Goal: Task Accomplishment & Management: Manage account settings

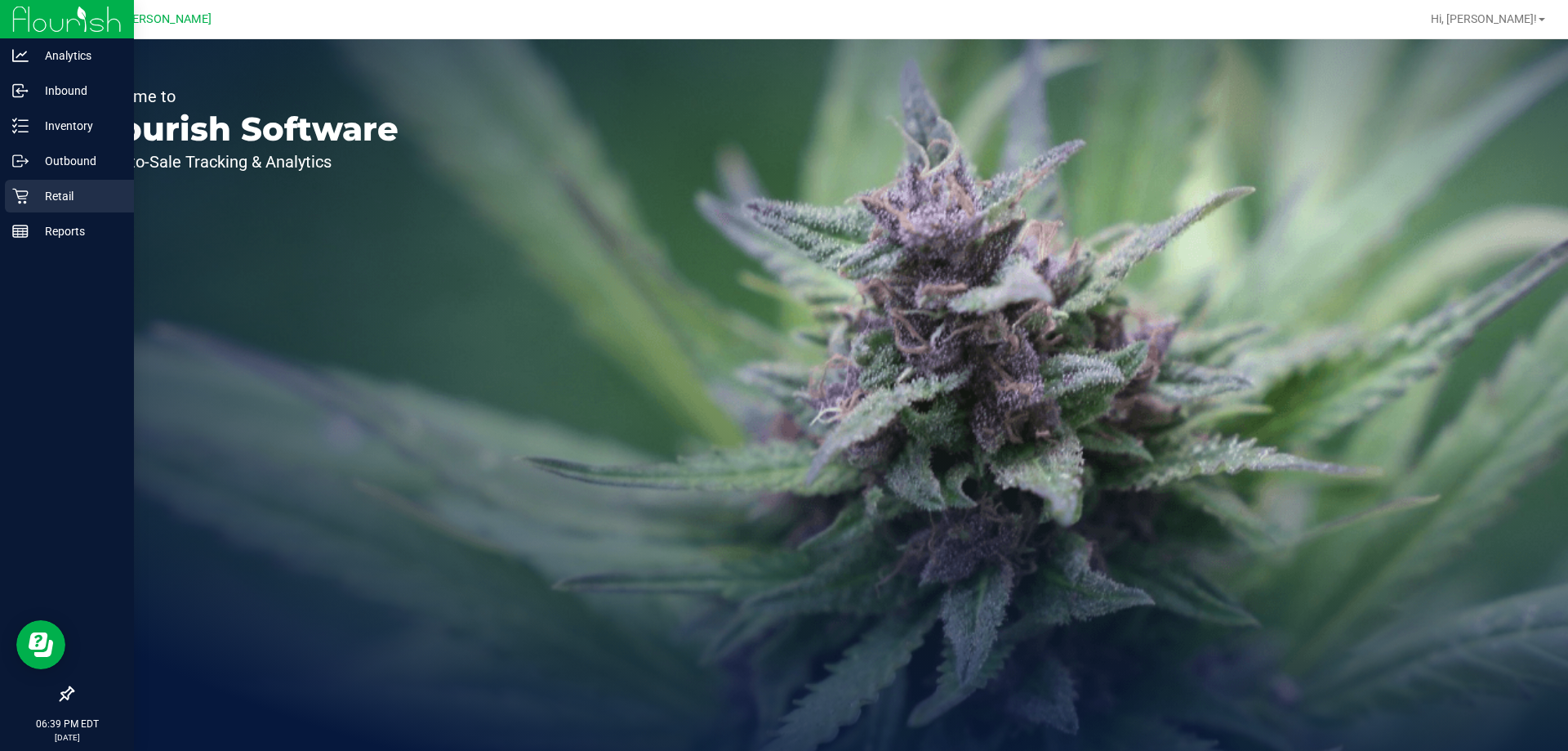
click at [13, 187] on div "Retail" at bounding box center [69, 196] width 129 height 33
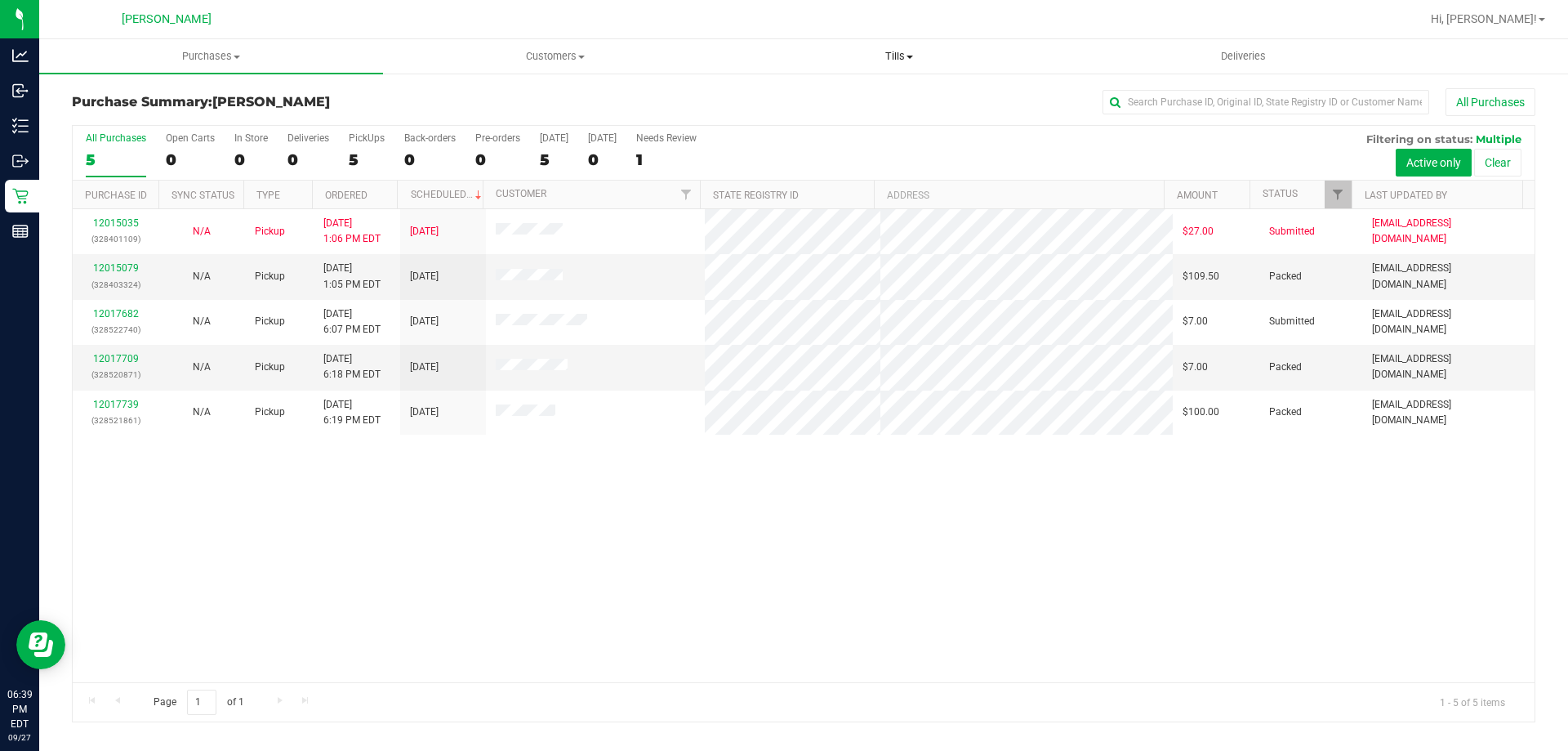
click at [906, 50] on span "Tills" at bounding box center [898, 56] width 342 height 15
click at [803, 97] on span "Manage tills" at bounding box center [782, 99] width 110 height 14
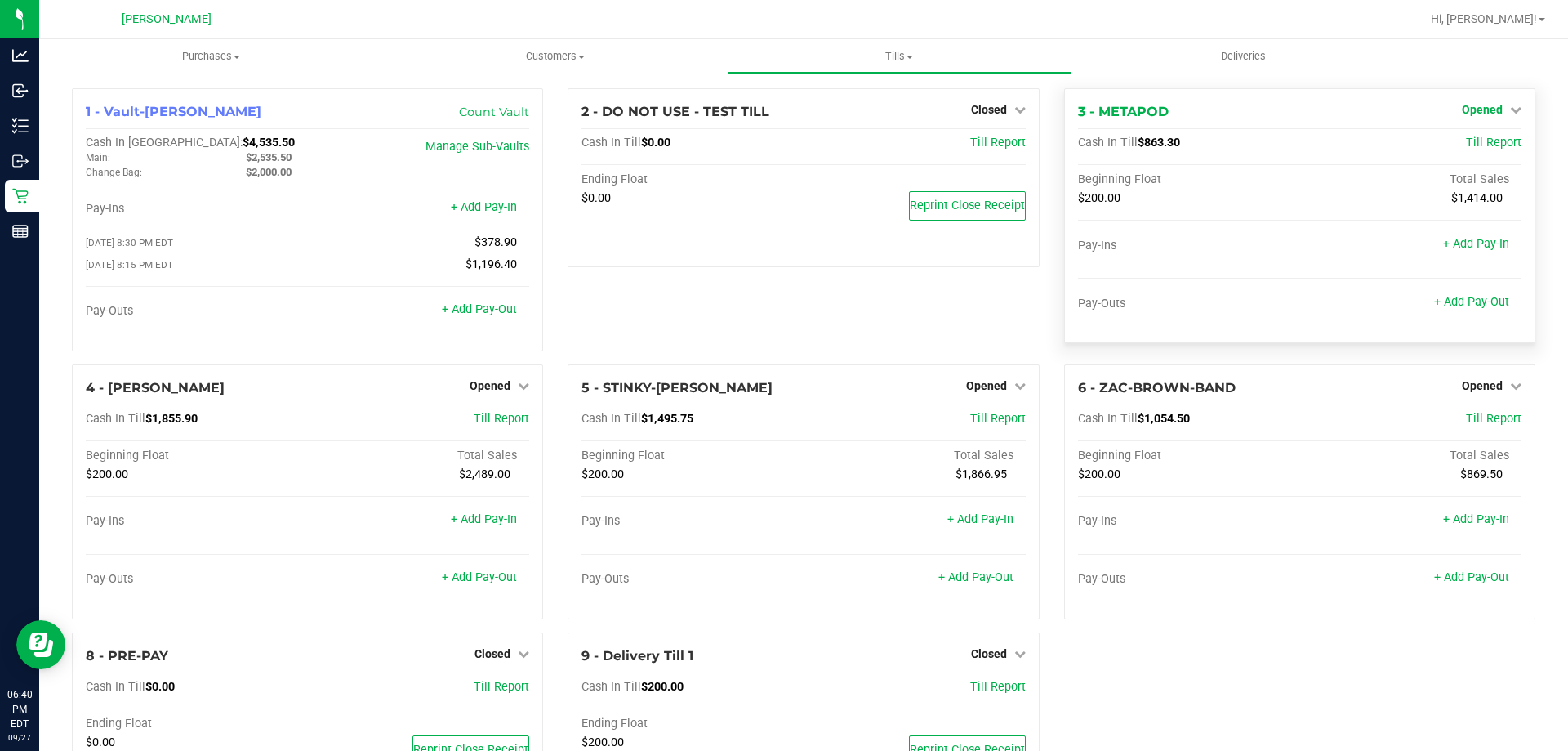
click at [1510, 107] on icon at bounding box center [1515, 109] width 11 height 11
click at [1503, 145] on div "Close Till" at bounding box center [1483, 144] width 121 height 20
click at [1483, 142] on link "Close Till" at bounding box center [1483, 143] width 44 height 13
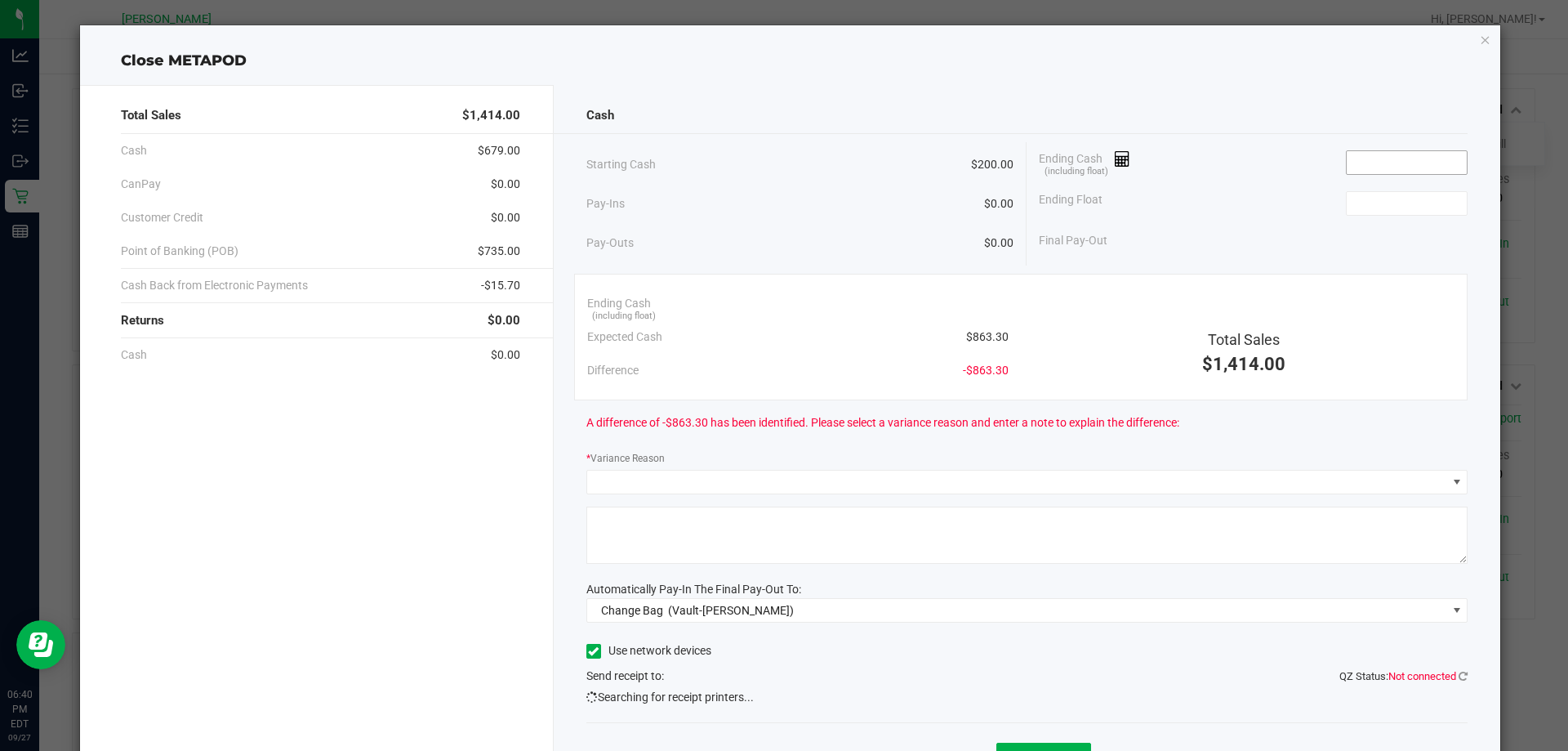
click at [1355, 162] on input at bounding box center [1406, 162] width 120 height 23
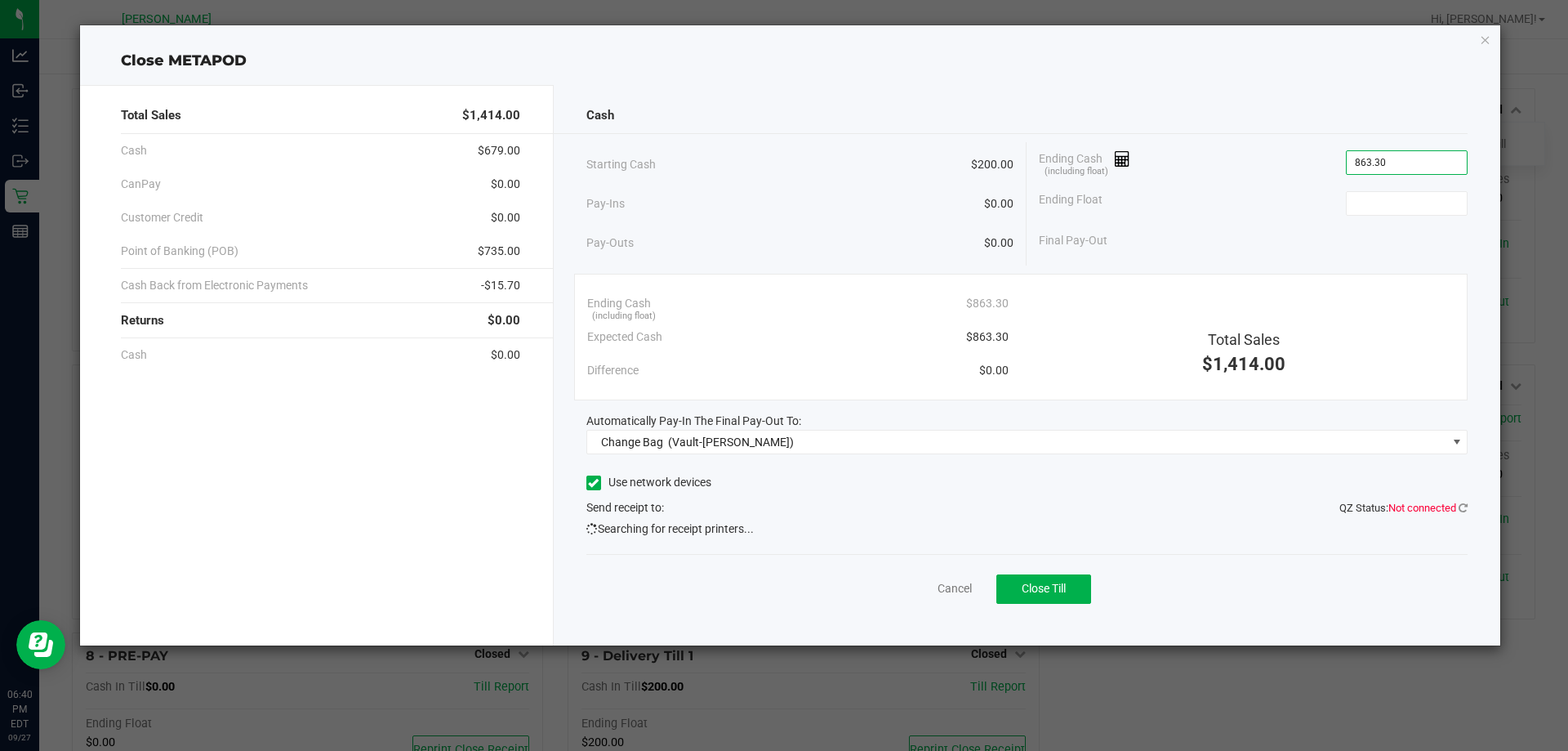
type input "$863.30"
type input "$200.00"
click at [1210, 145] on div "Ending Cash (including float) $863.30" at bounding box center [1253, 162] width 428 height 41
click at [749, 542] on div "Cash Starting Cash $200.00 Pay-Ins $0.00 Pay-Outs $0.00 Ending Cash (including …" at bounding box center [1027, 365] width 947 height 560
click at [861, 167] on div "Starting Cash $200.00" at bounding box center [799, 164] width 428 height 45
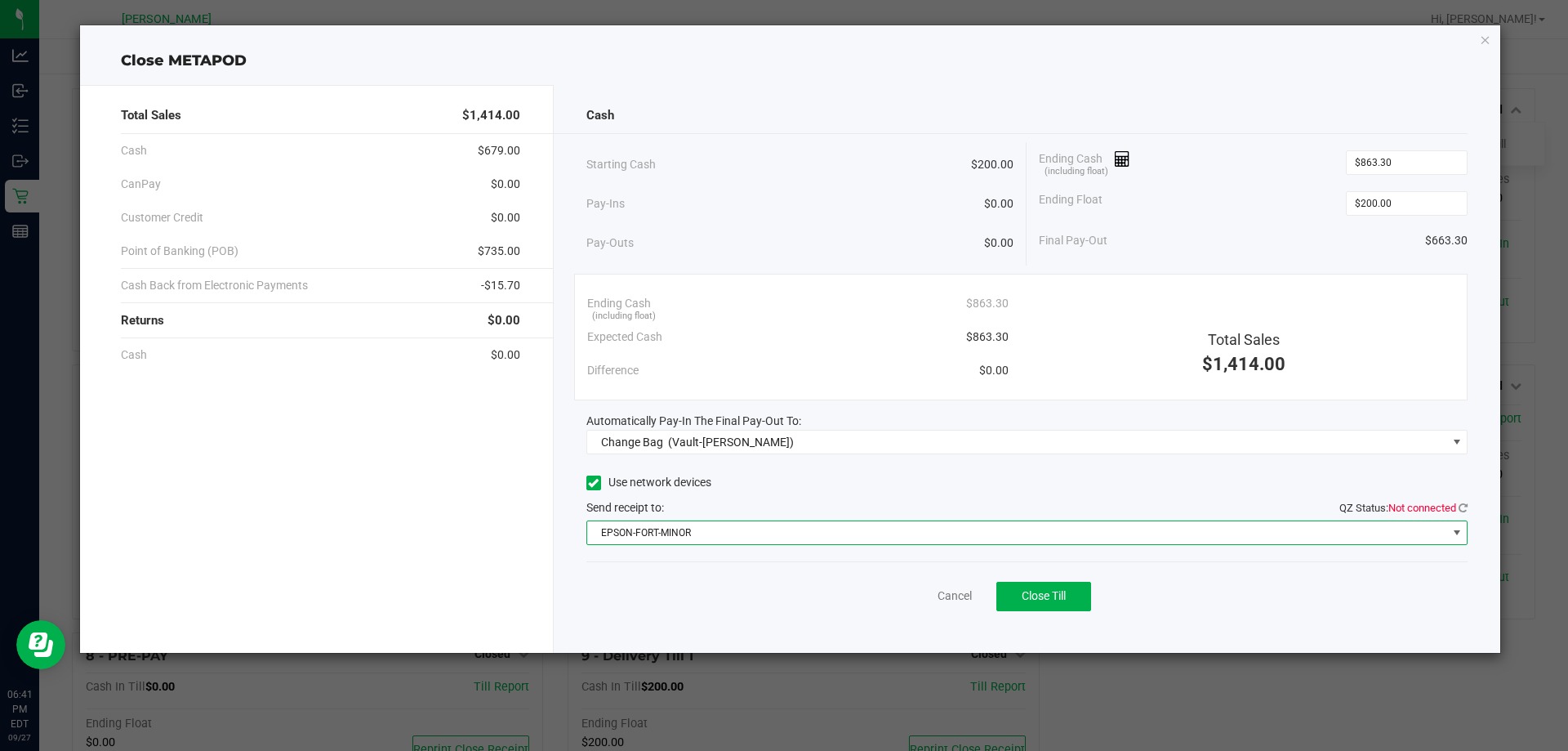
click at [743, 534] on span "EPSON-FORT-MINOR" at bounding box center [1016, 532] width 859 height 23
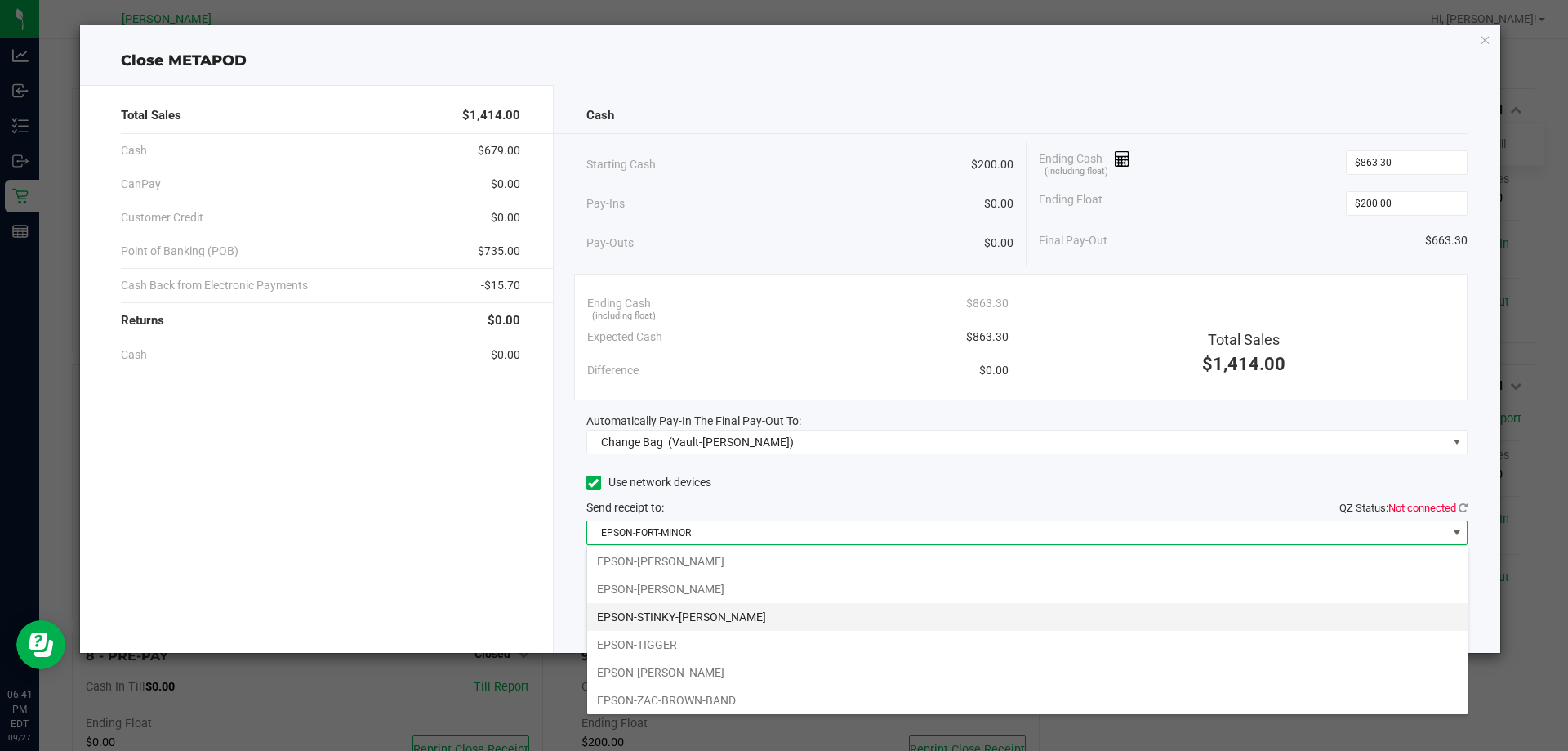
scroll to position [198, 0]
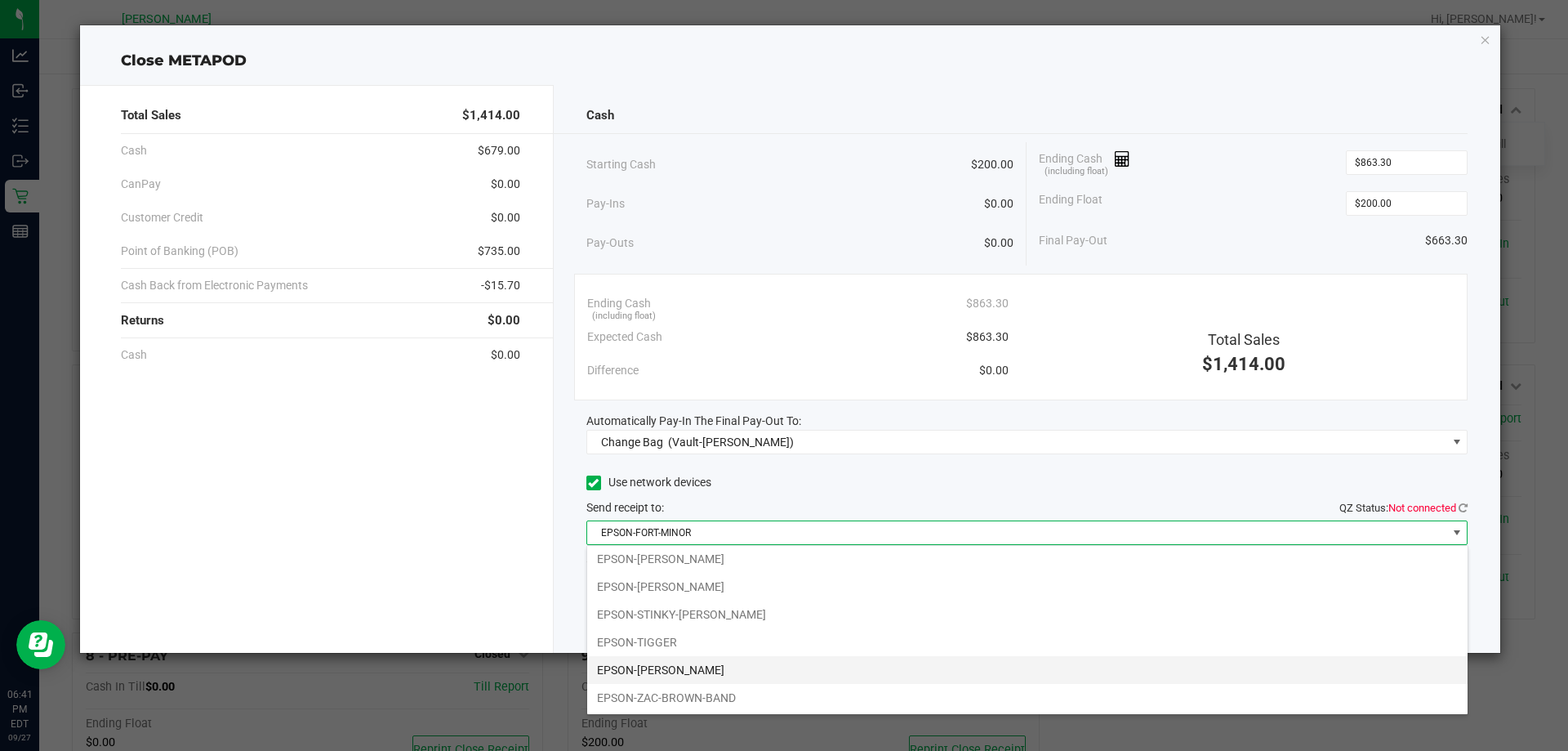
click at [713, 667] on li "EPSON-WILL-SMITH" at bounding box center [1027, 670] width 880 height 28
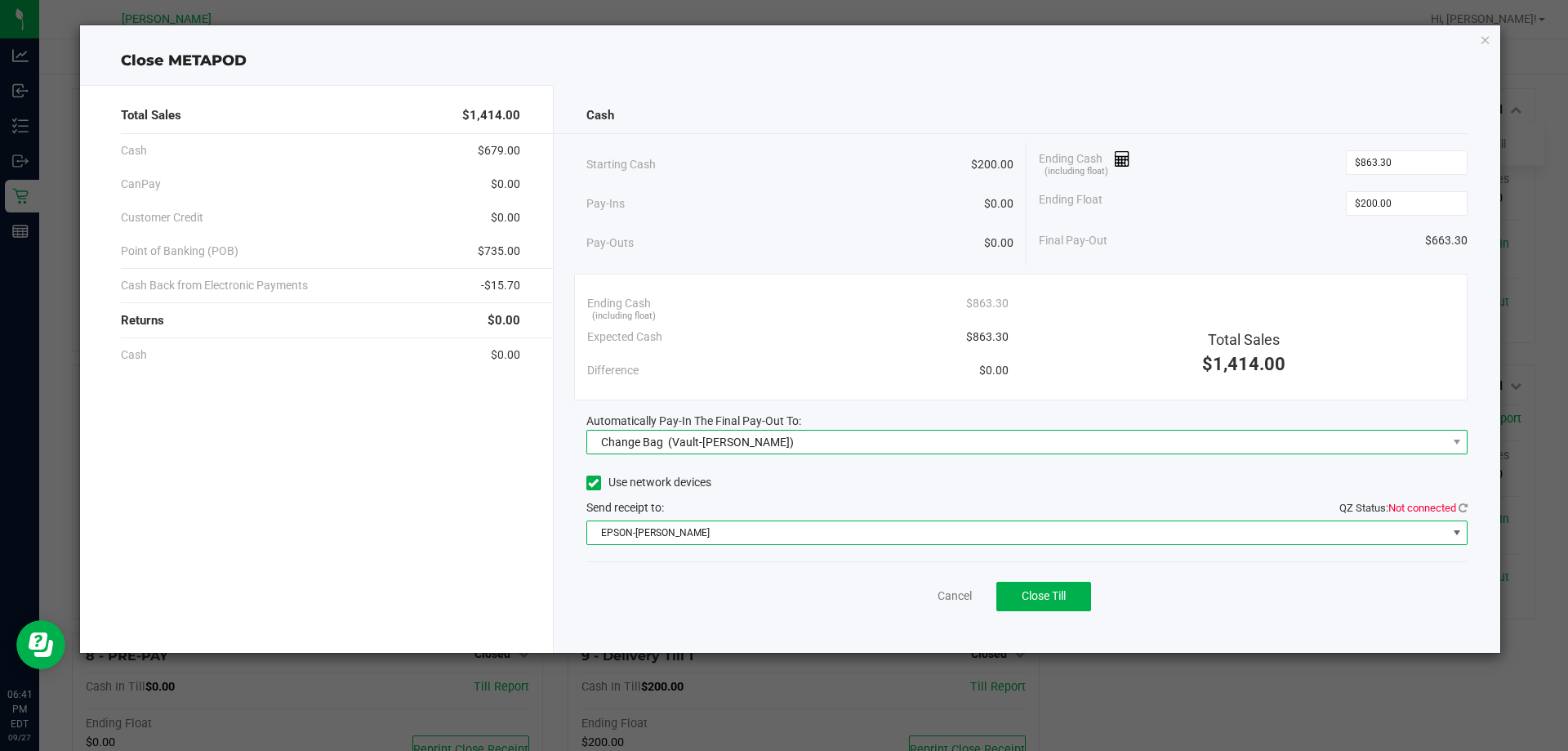
click at [735, 446] on div "Change Bag (Vault-Summerfield WC)" at bounding box center [694, 441] width 201 height 29
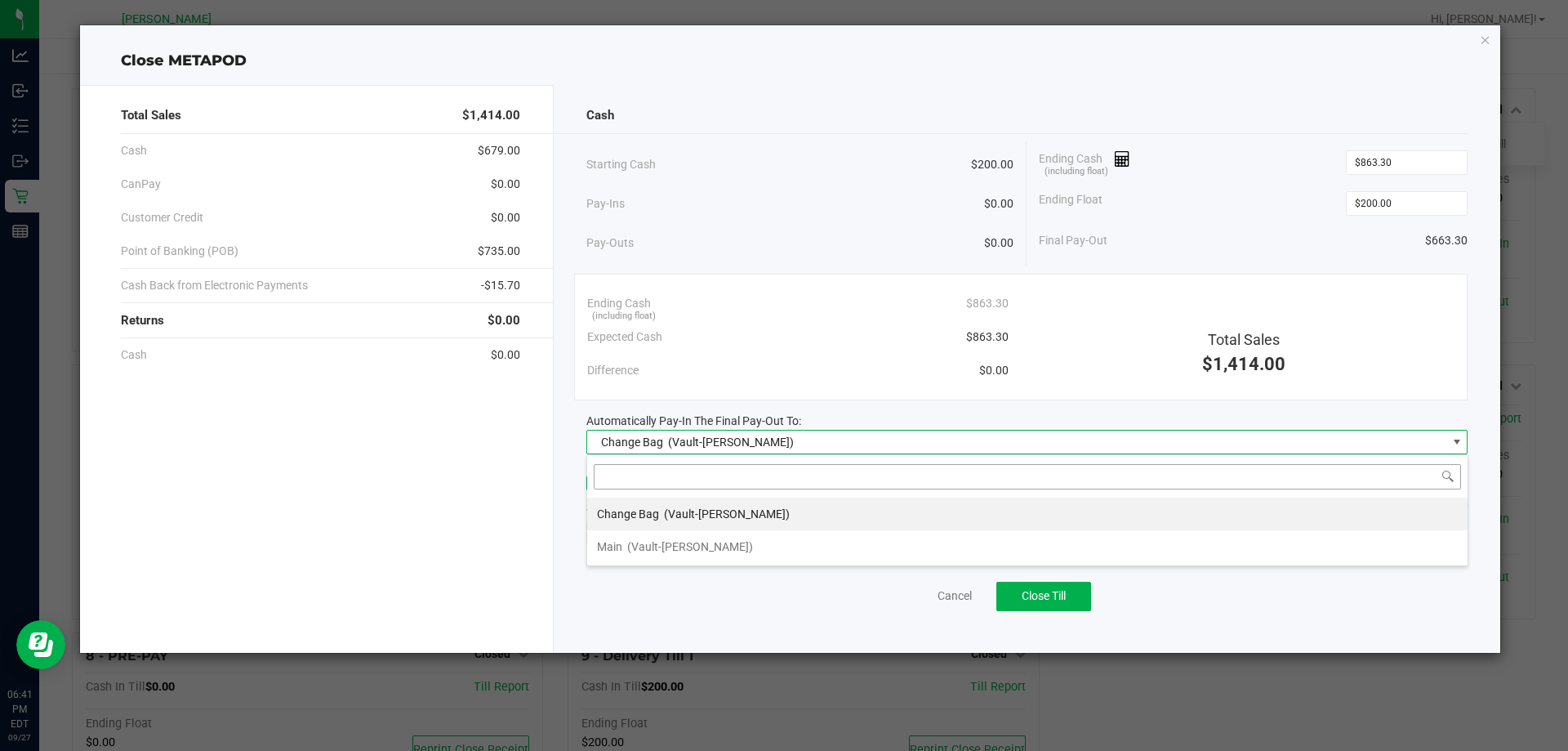
scroll to position [25, 881]
click at [689, 543] on span "(Vault-Summerfield WC)" at bounding box center [690, 546] width 126 height 13
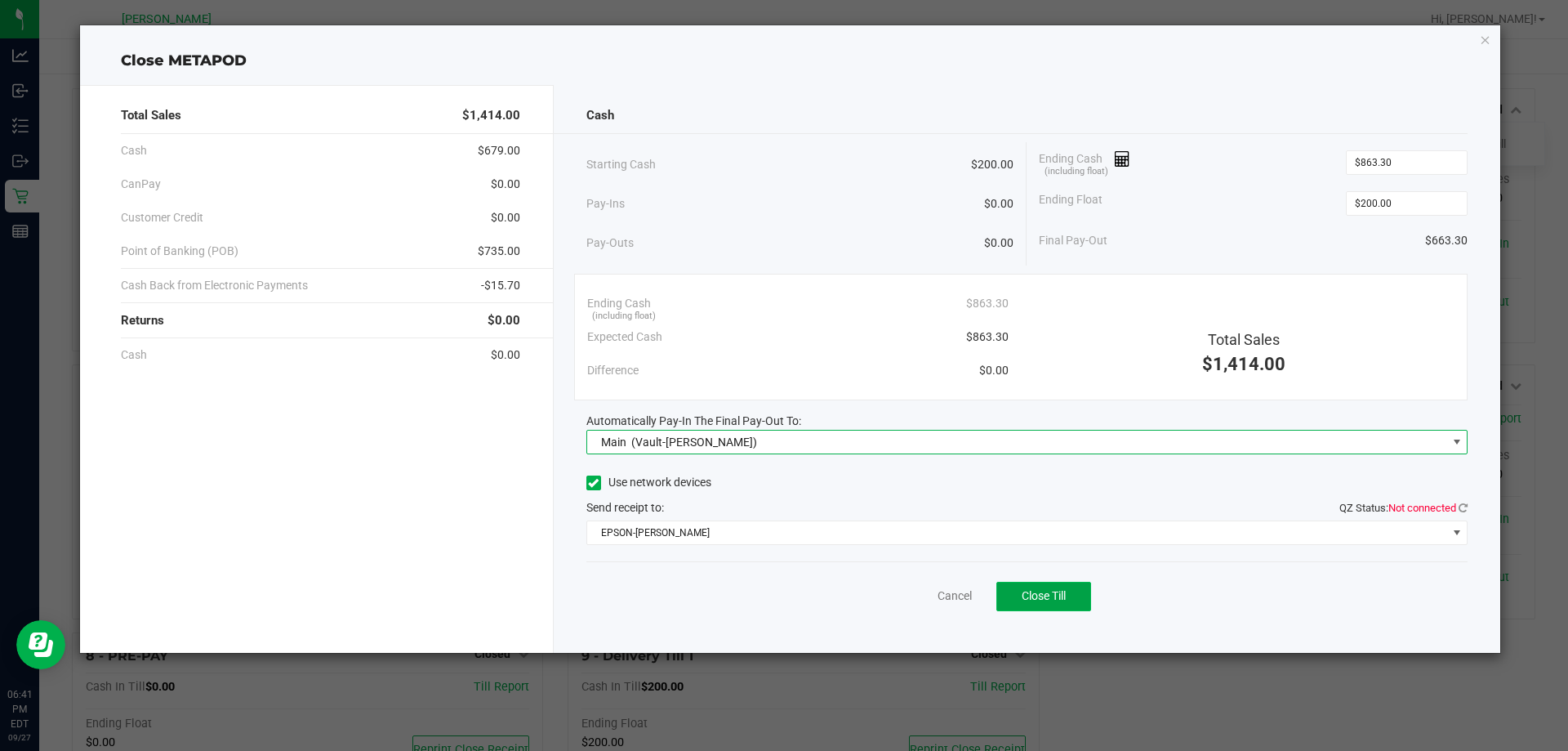
click at [1040, 588] on button "Close Till" at bounding box center [1043, 595] width 95 height 29
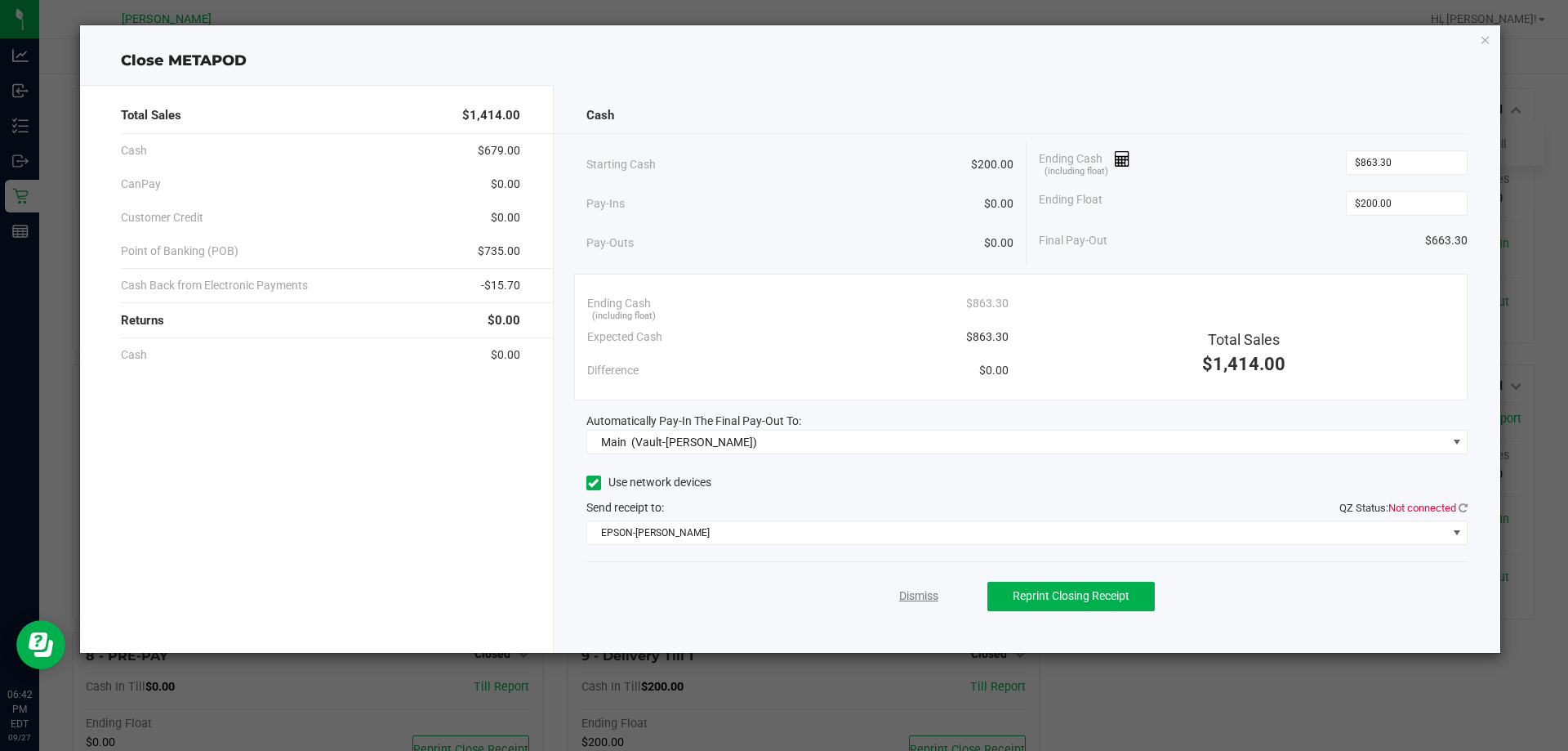
click at [914, 595] on link "Dismiss" at bounding box center [918, 595] width 39 height 17
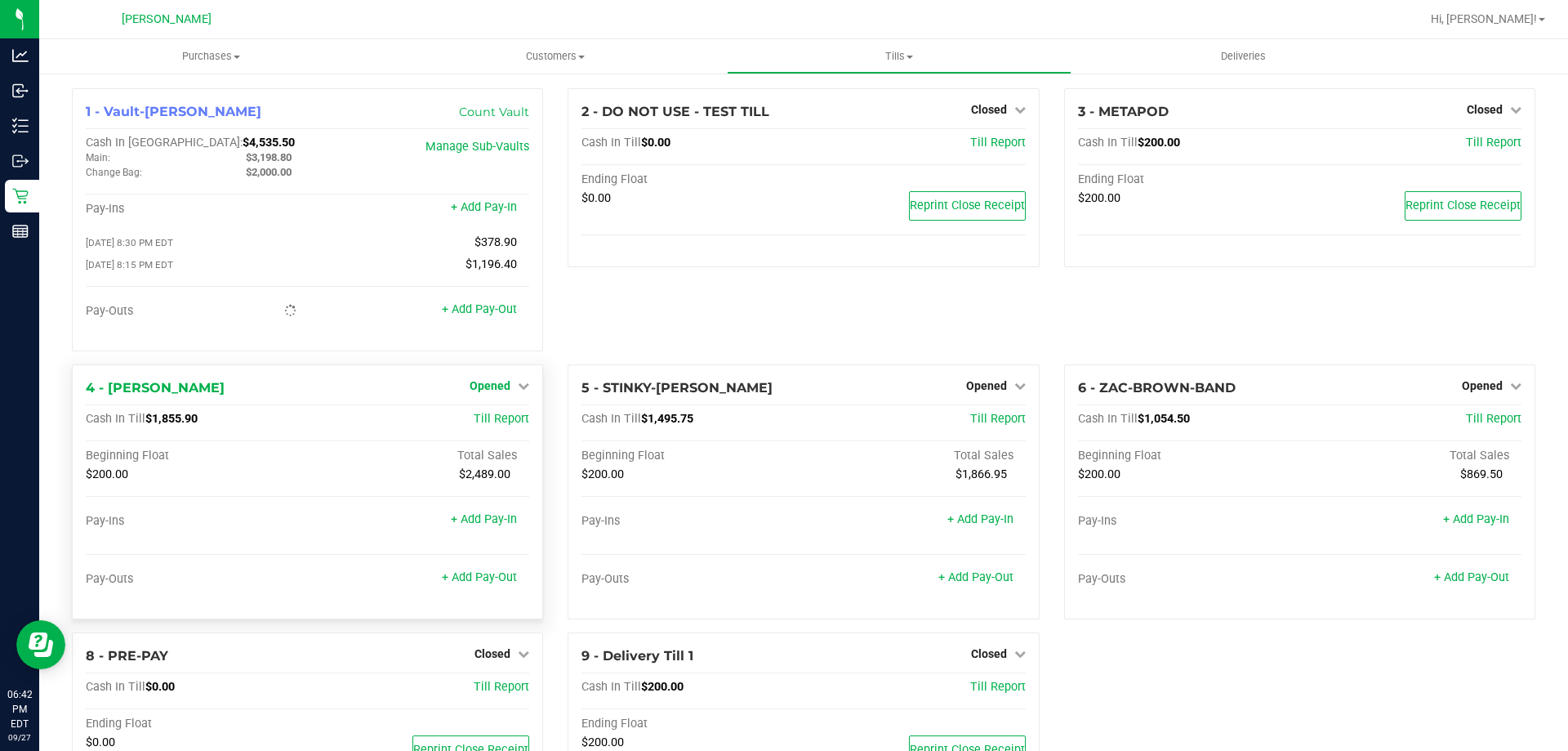
click at [518, 391] on icon at bounding box center [523, 384] width 11 height 11
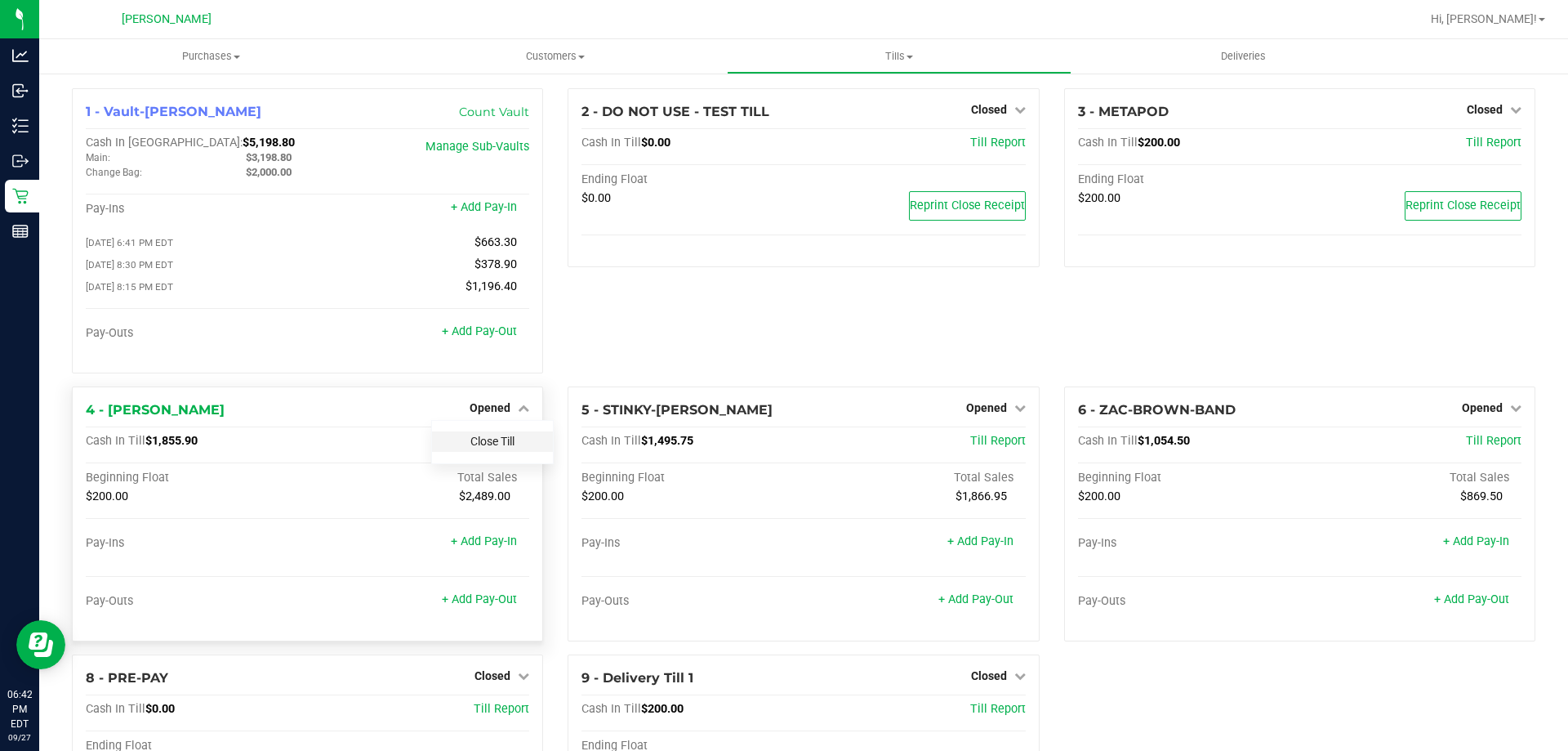
click at [506, 428] on div "Close Till" at bounding box center [492, 441] width 123 height 44
click at [491, 443] on link "Close Till" at bounding box center [492, 440] width 44 height 13
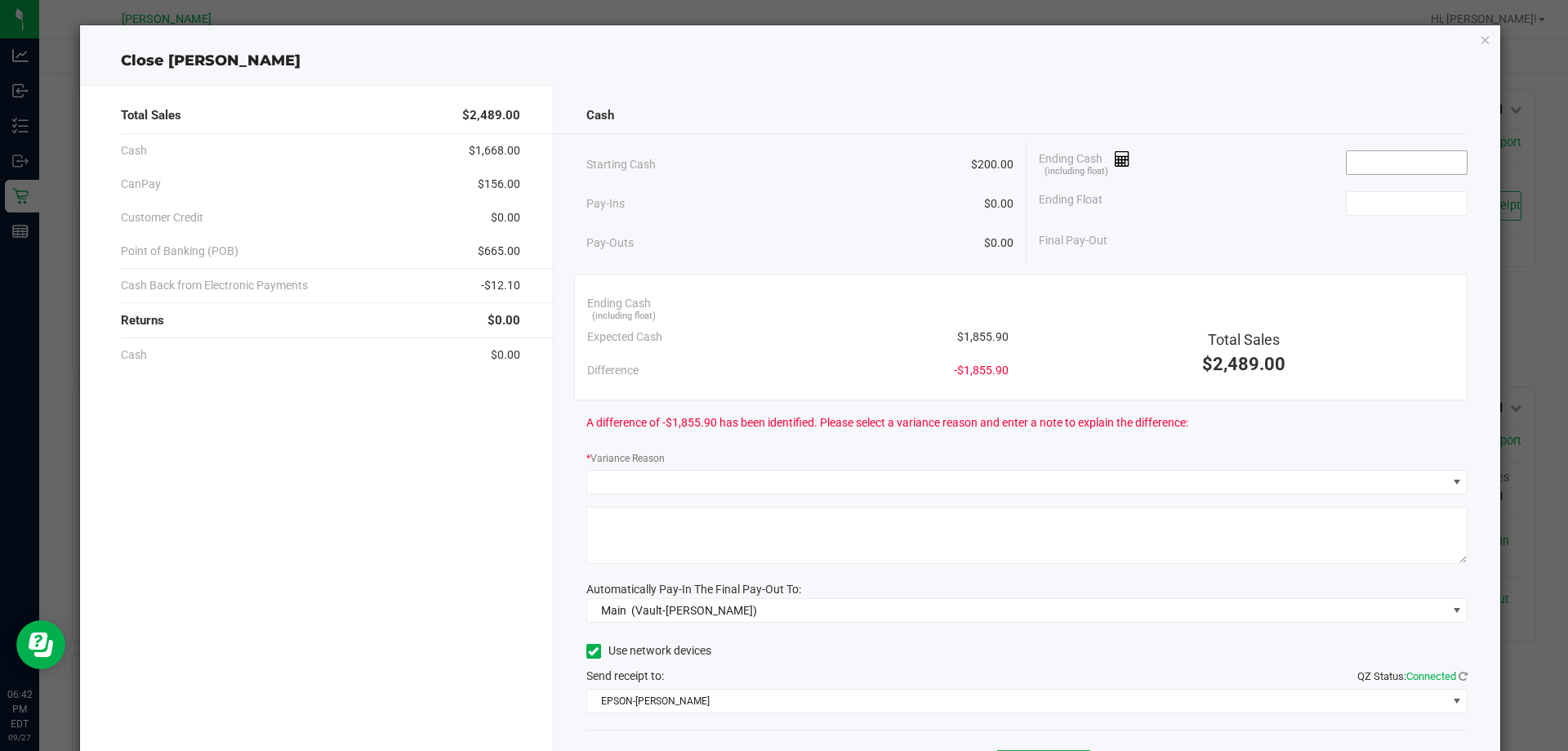
click at [1364, 167] on input at bounding box center [1406, 162] width 120 height 23
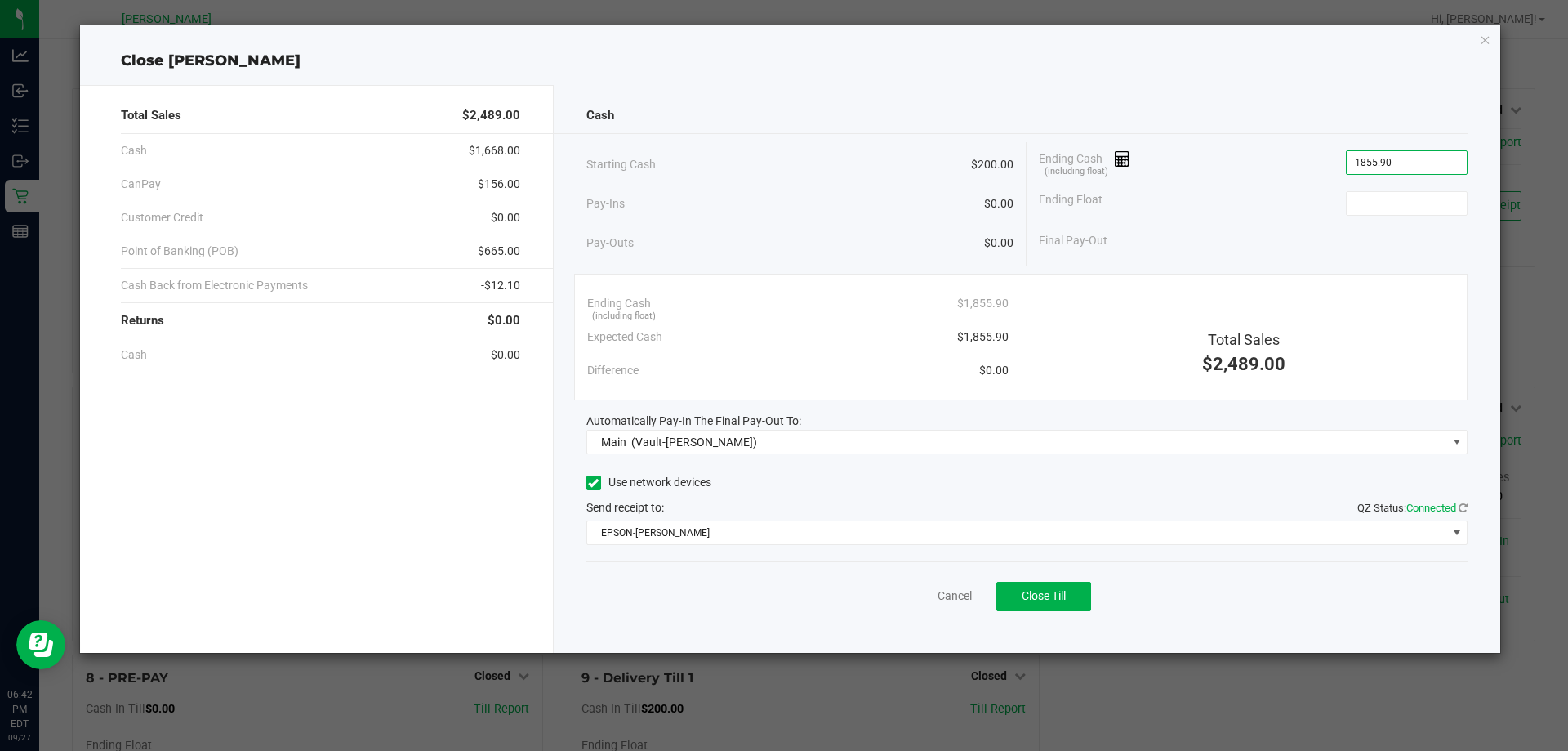
type input "$1,855.90"
type input "$200.00"
click at [1254, 168] on div "Ending Cash (including float) $1,855.90" at bounding box center [1253, 162] width 428 height 41
click at [1031, 596] on span "Close Till" at bounding box center [1043, 595] width 44 height 13
click at [919, 595] on link "Dismiss" at bounding box center [918, 595] width 39 height 17
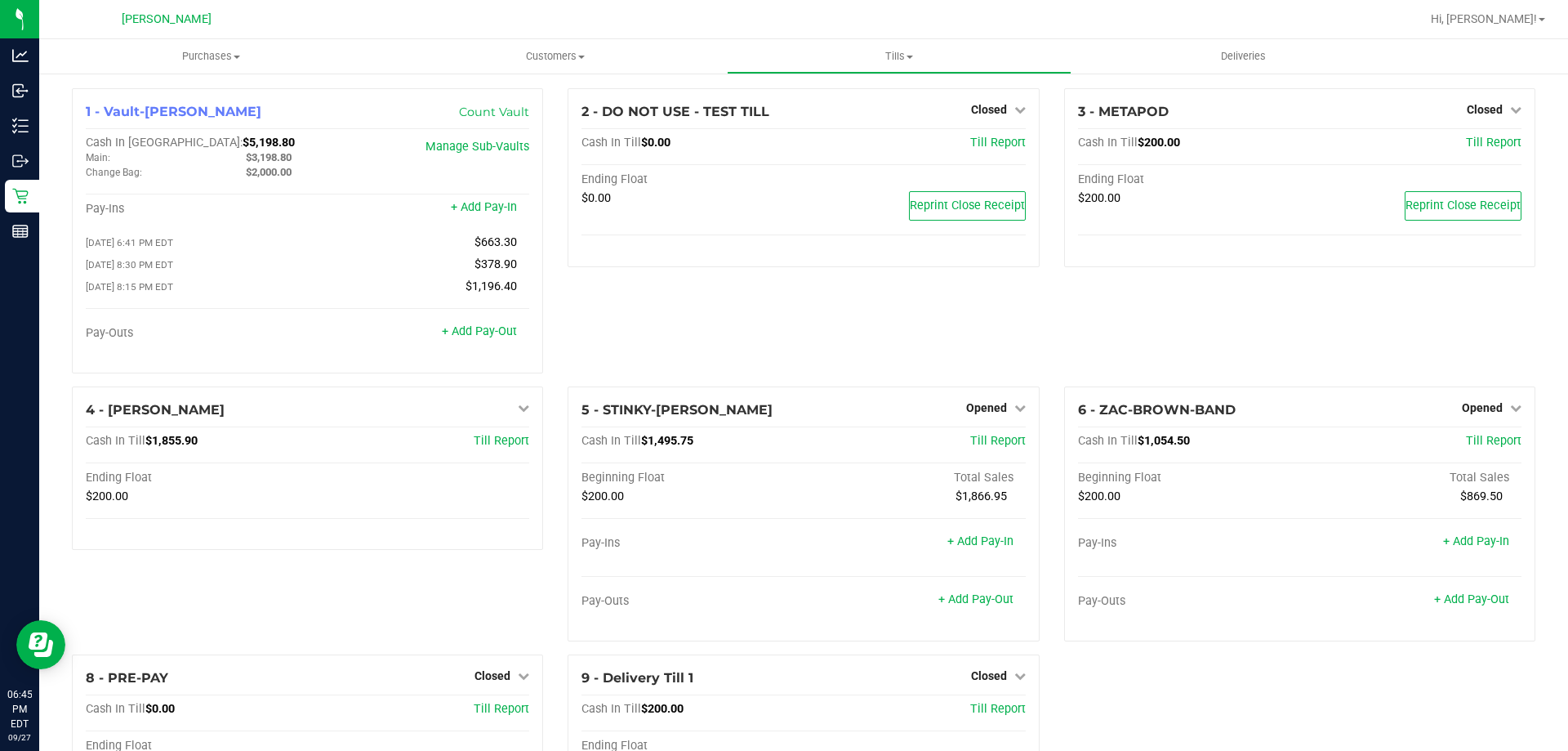
click at [1068, 321] on div "3 - METAPOD Closed Open Till Cash In Till $200.00 Till Report Ending Float $200…" at bounding box center [1300, 237] width 496 height 299
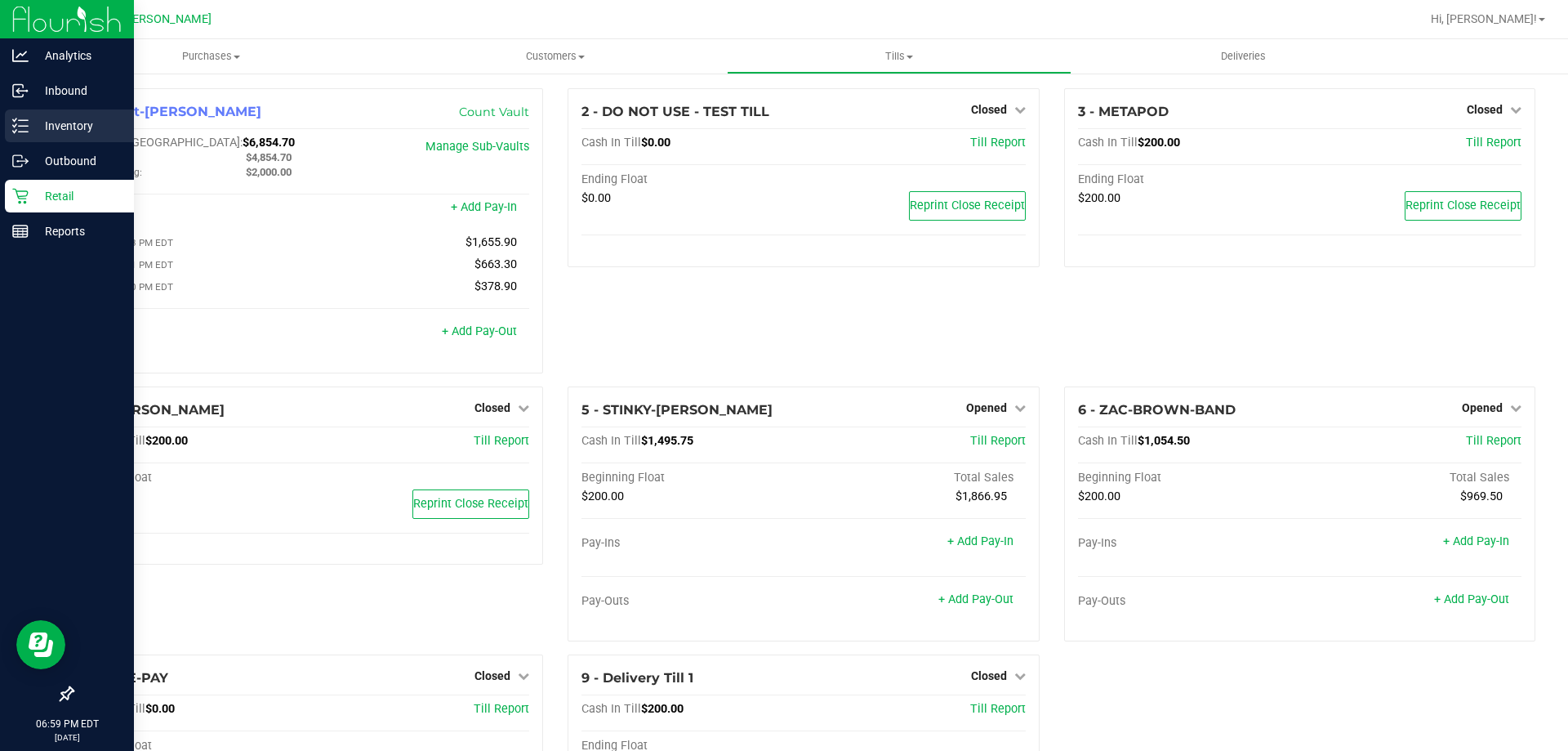
click at [31, 128] on p "Inventory" at bounding box center [78, 126] width 98 height 20
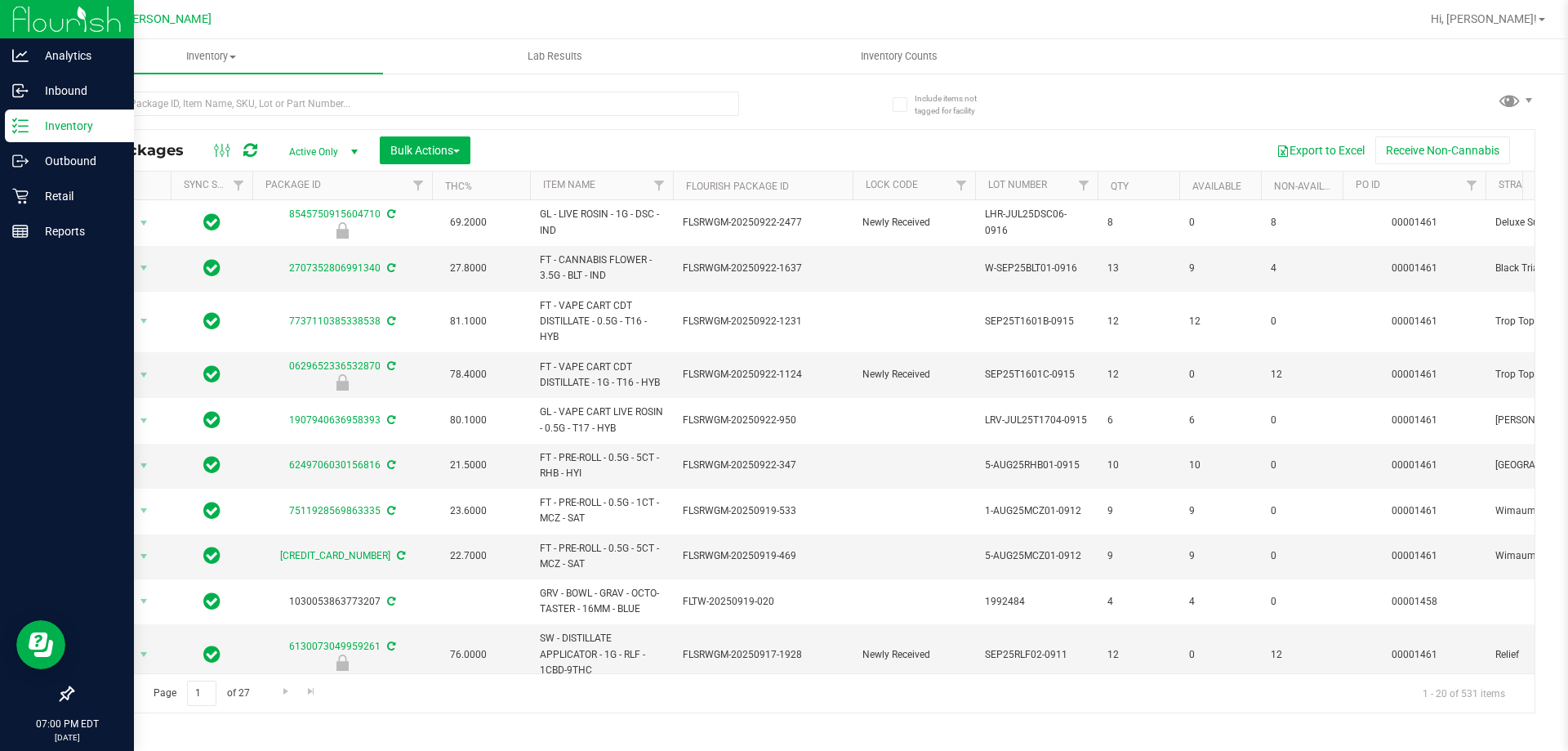
click at [613, 188] on th "Item Name" at bounding box center [601, 186] width 143 height 29
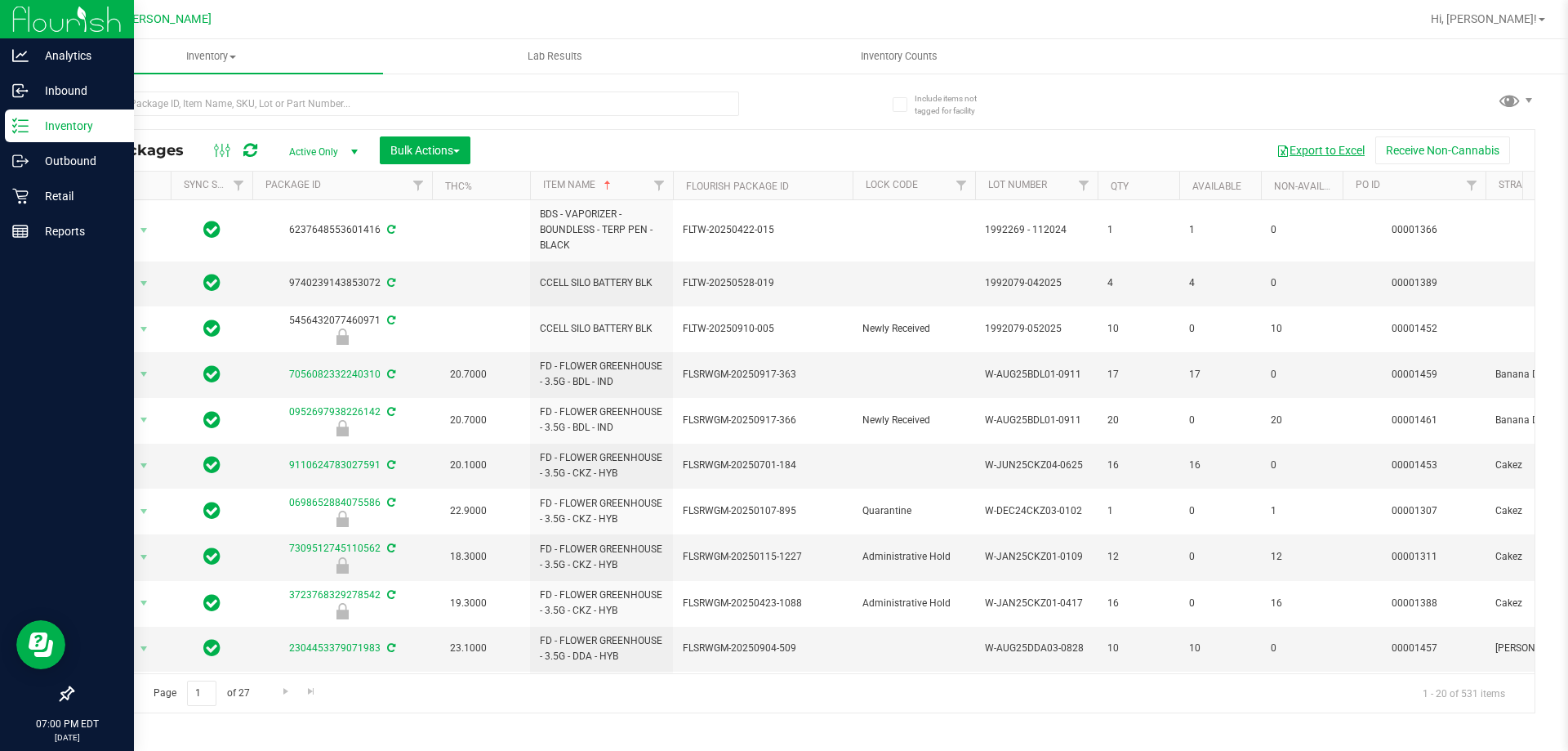
click at [1339, 146] on button "Export to Excel" at bounding box center [1320, 151] width 110 height 28
click at [676, 27] on div at bounding box center [856, 19] width 1128 height 32
click at [647, 25] on div at bounding box center [856, 19] width 1128 height 32
click at [1346, 147] on button "Export to Excel" at bounding box center [1320, 151] width 110 height 28
click at [742, 20] on div at bounding box center [856, 19] width 1128 height 32
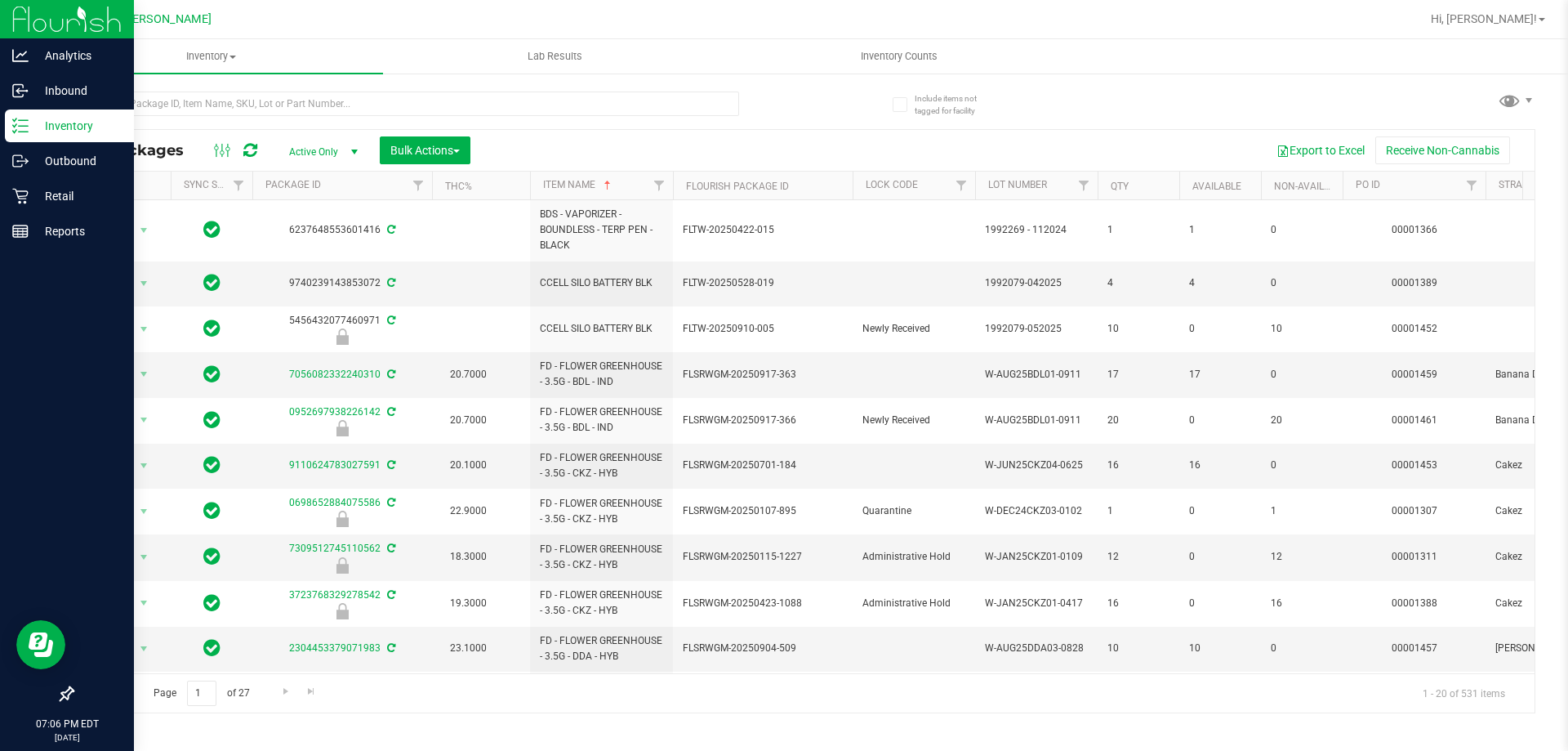
click at [717, 18] on div at bounding box center [856, 19] width 1128 height 32
